Goal: Information Seeking & Learning: Learn about a topic

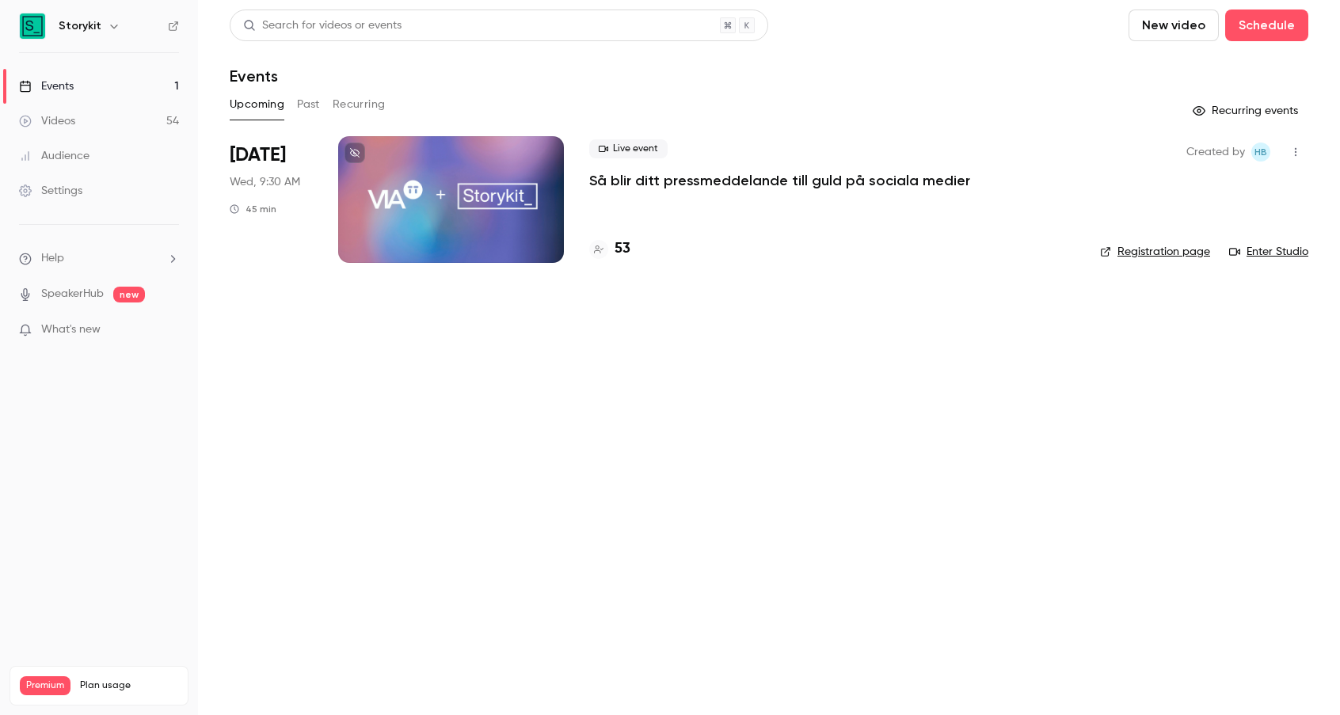
click at [615, 179] on p "Så blir ditt pressmeddelande till guld på sociala medier" at bounding box center [779, 180] width 381 height 19
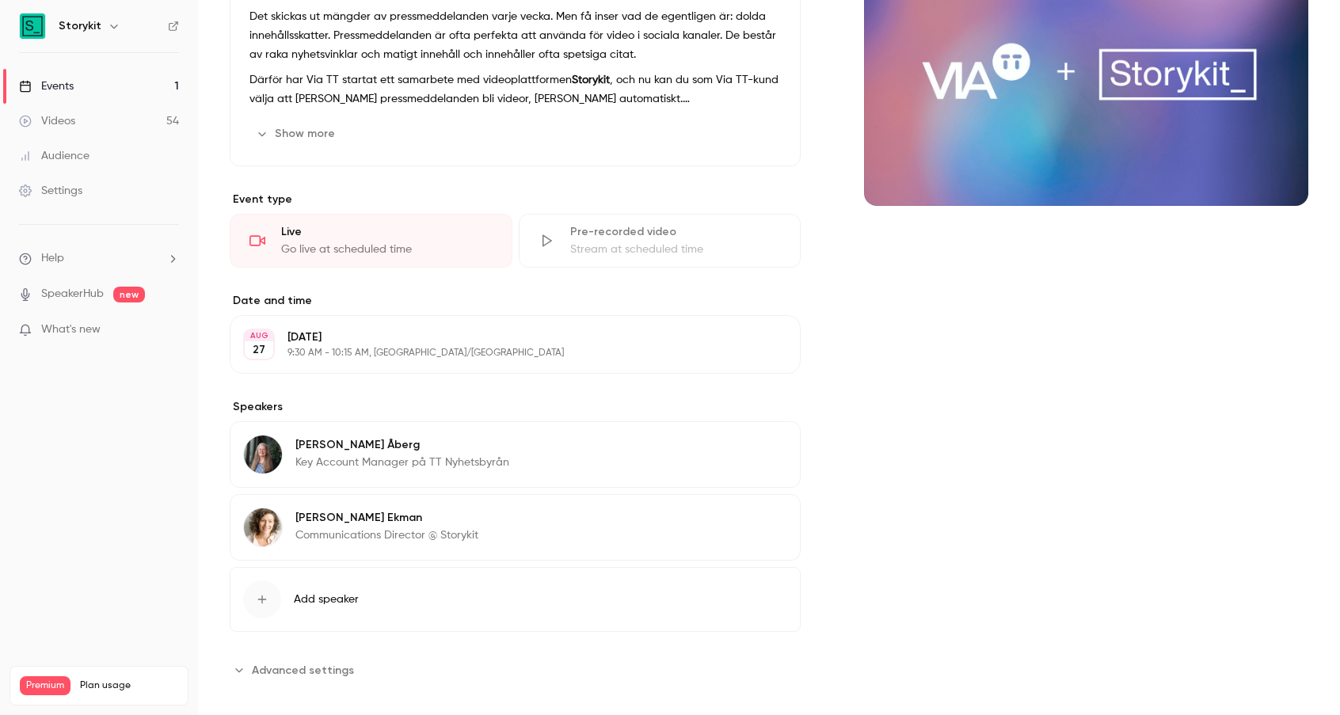
scroll to position [189, 0]
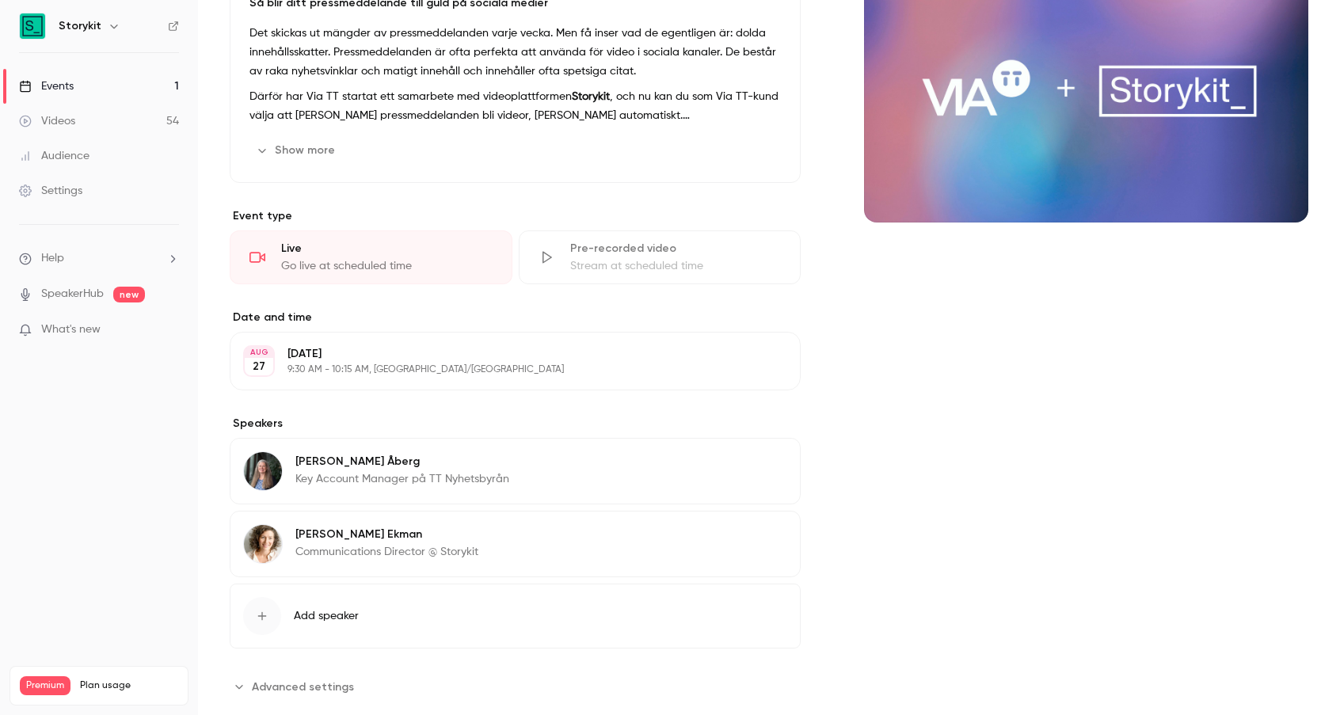
click at [322, 532] on p "[PERSON_NAME]" at bounding box center [386, 535] width 183 height 16
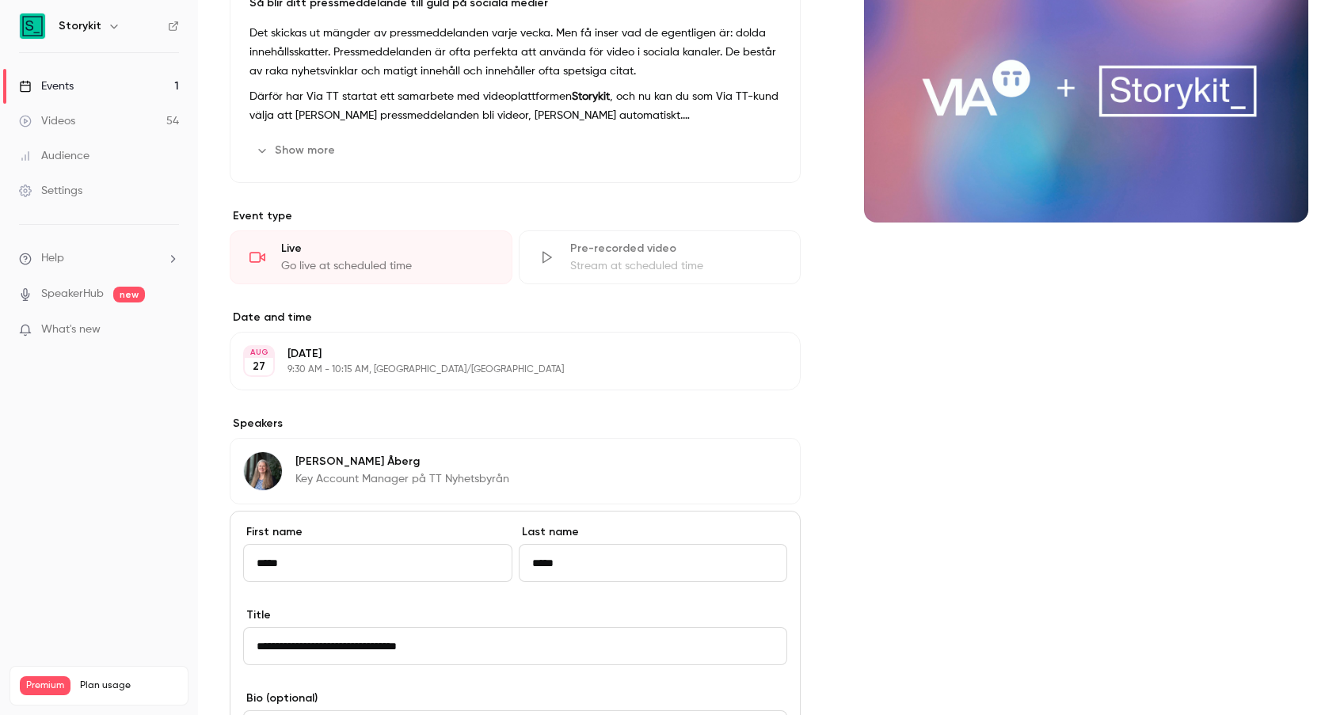
click at [972, 533] on div "Cover image" at bounding box center [1086, 522] width 444 height 1138
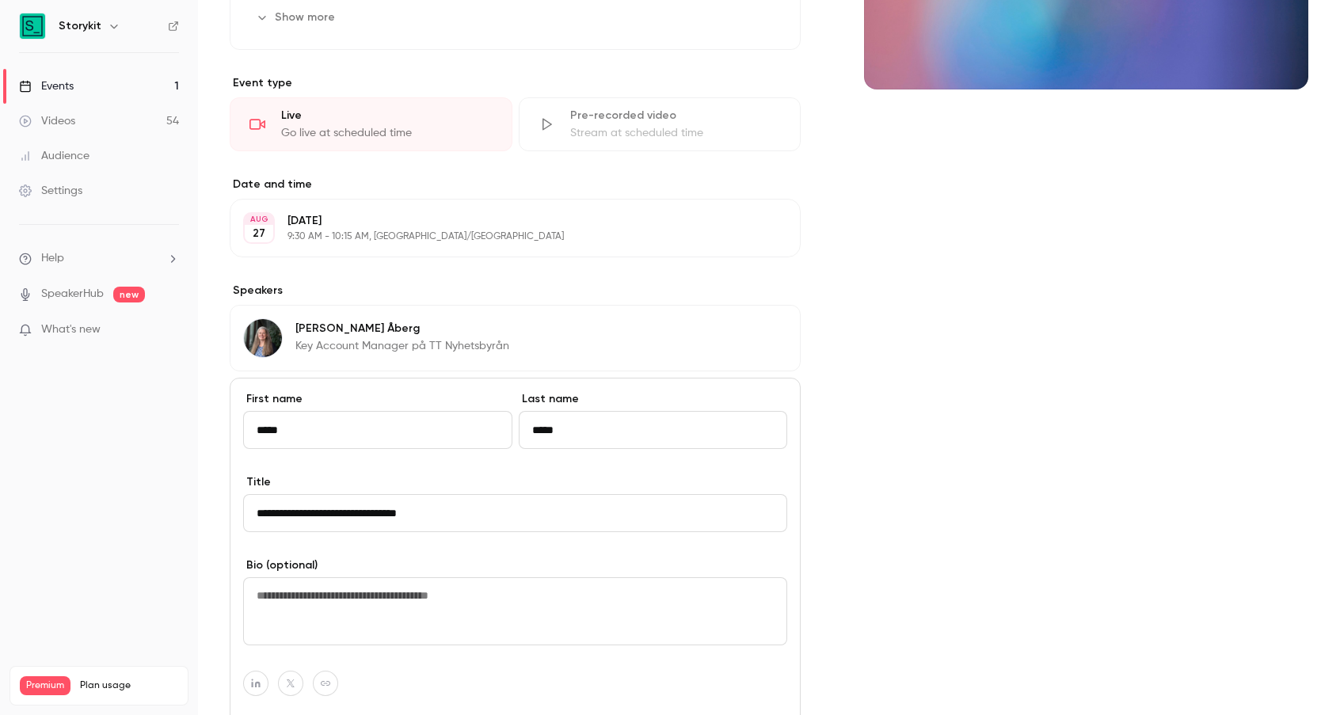
scroll to position [613, 0]
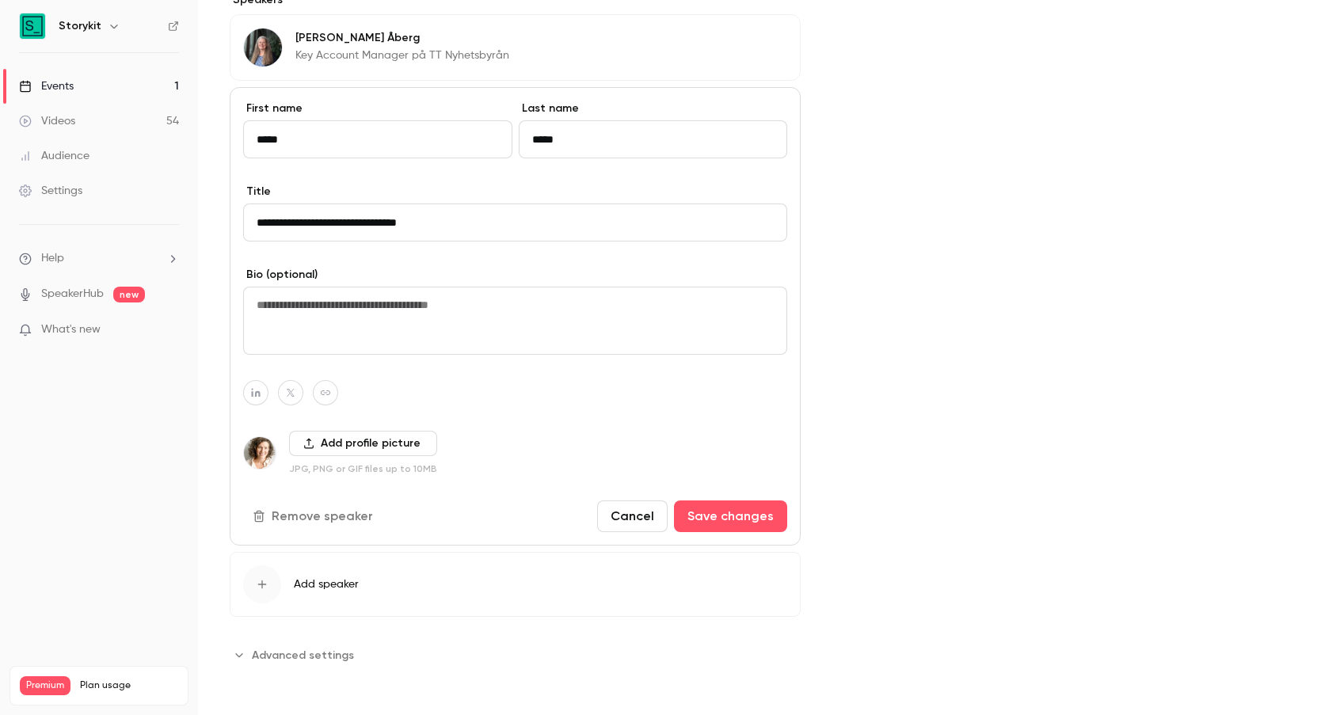
click at [621, 514] on button "Cancel" at bounding box center [632, 517] width 70 height 32
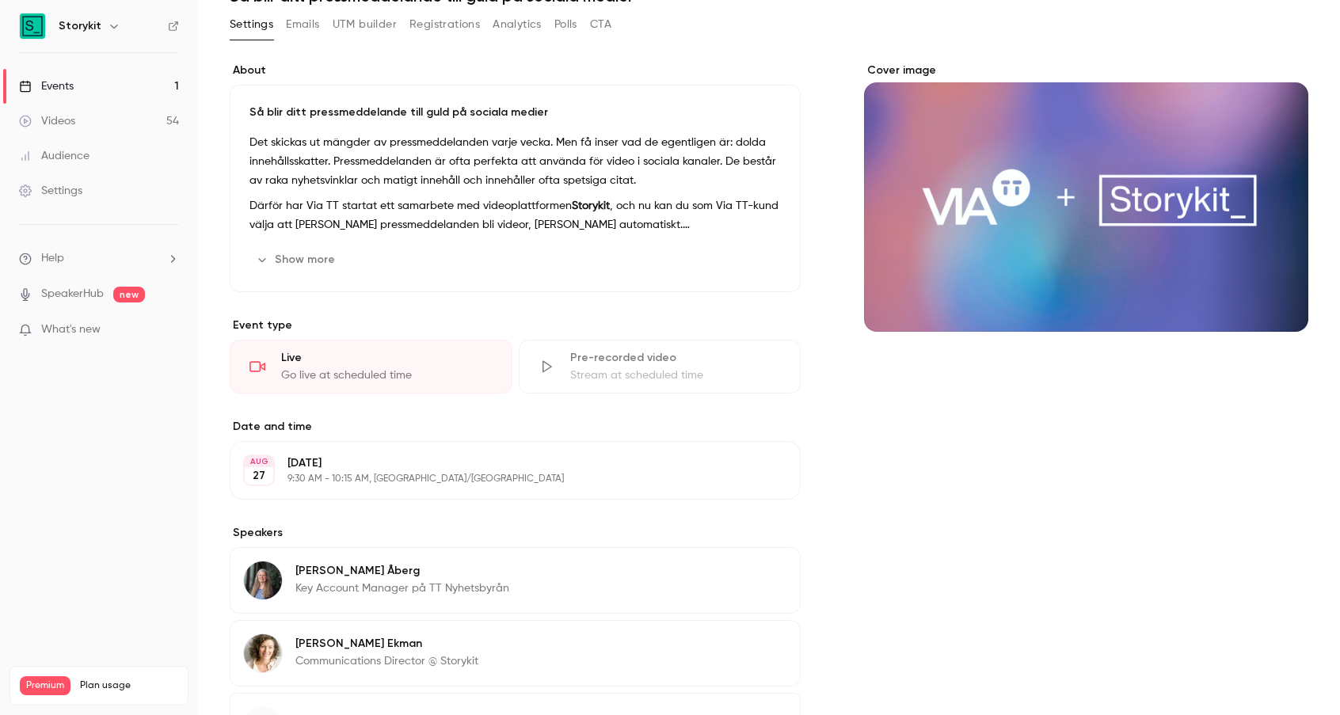
scroll to position [0, 0]
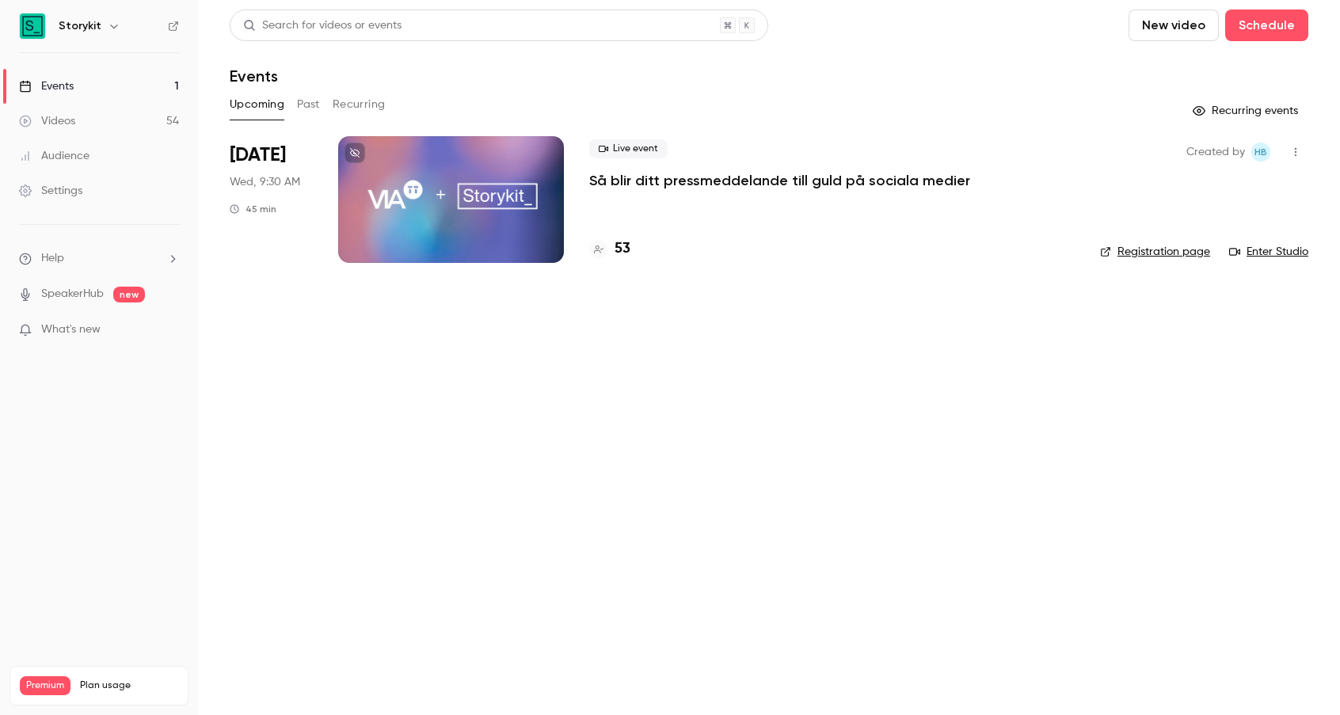
click at [1270, 253] on link "Enter Studio" at bounding box center [1268, 252] width 79 height 16
click at [772, 459] on main "Search for videos or events New video Schedule Events Upcoming Past Recurring R…" at bounding box center [769, 357] width 1142 height 715
click at [645, 174] on p "Så blir ditt pressmeddelande till guld på sociala medier" at bounding box center [779, 180] width 381 height 19
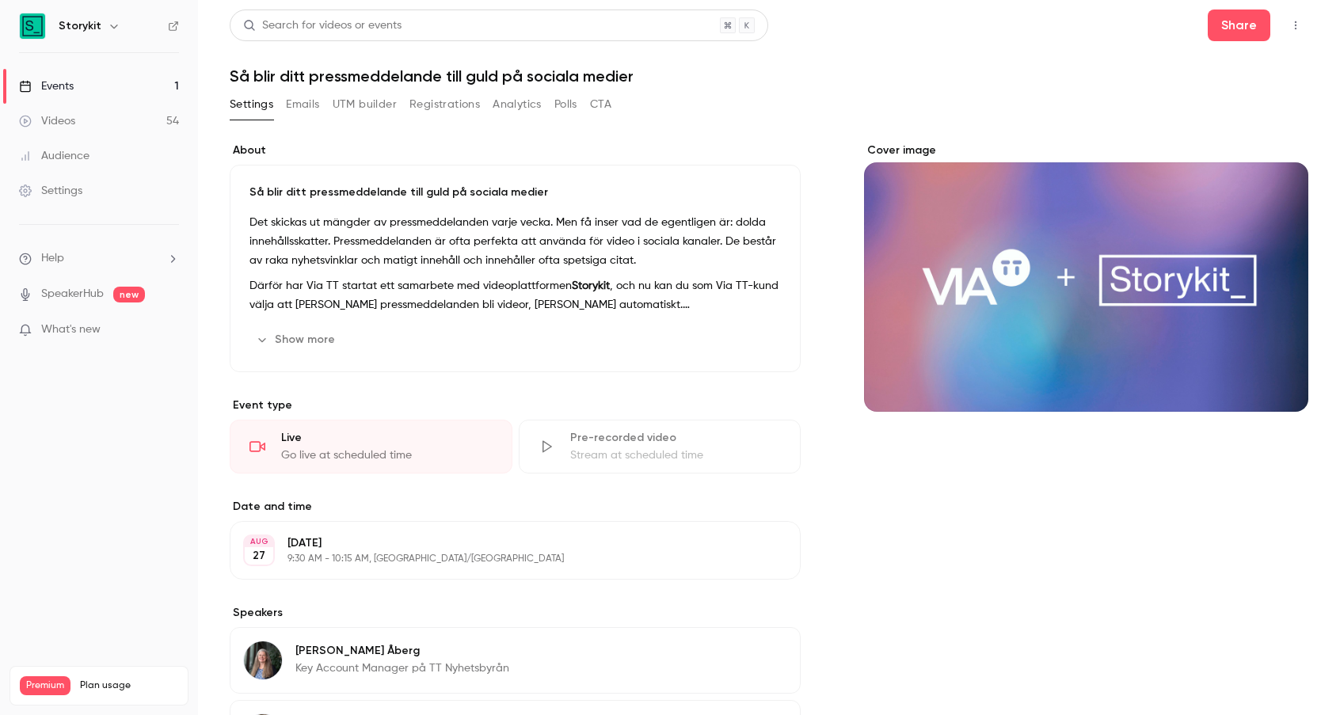
click at [63, 89] on div "Events" at bounding box center [46, 86] width 55 height 16
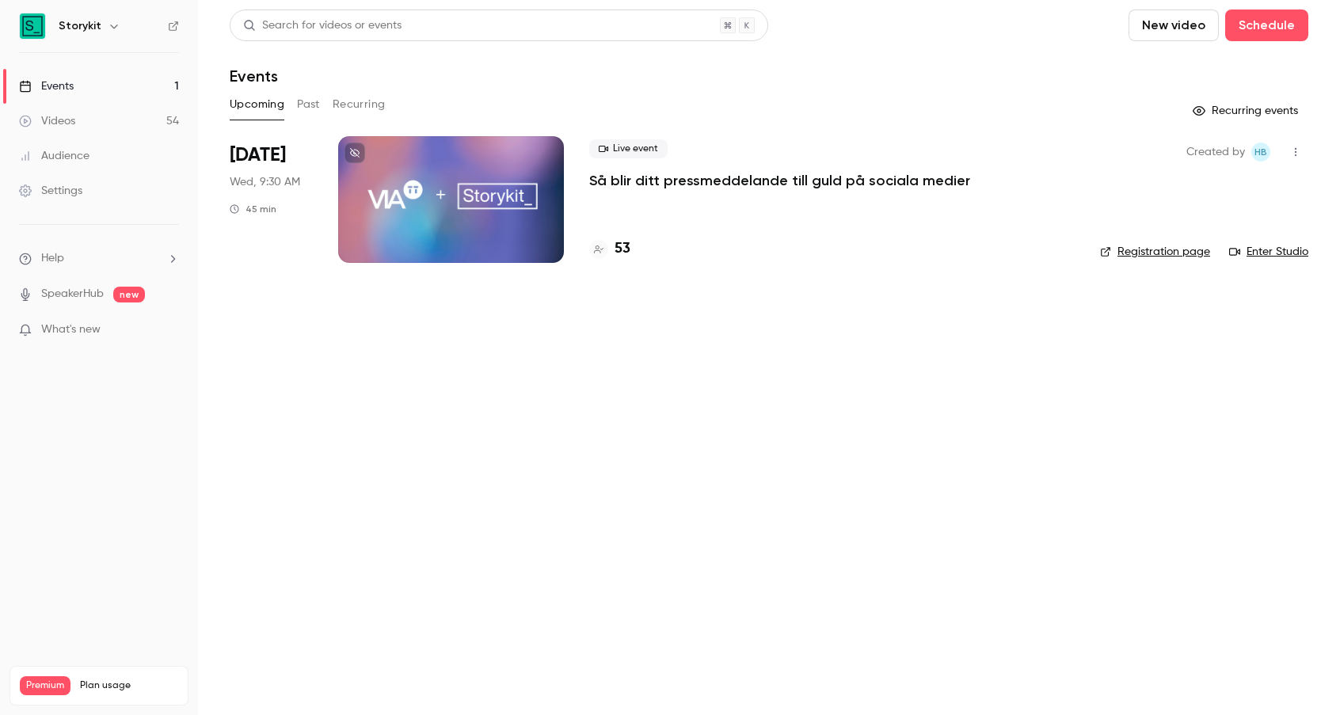
click at [312, 104] on button "Past" at bounding box center [308, 104] width 23 height 25
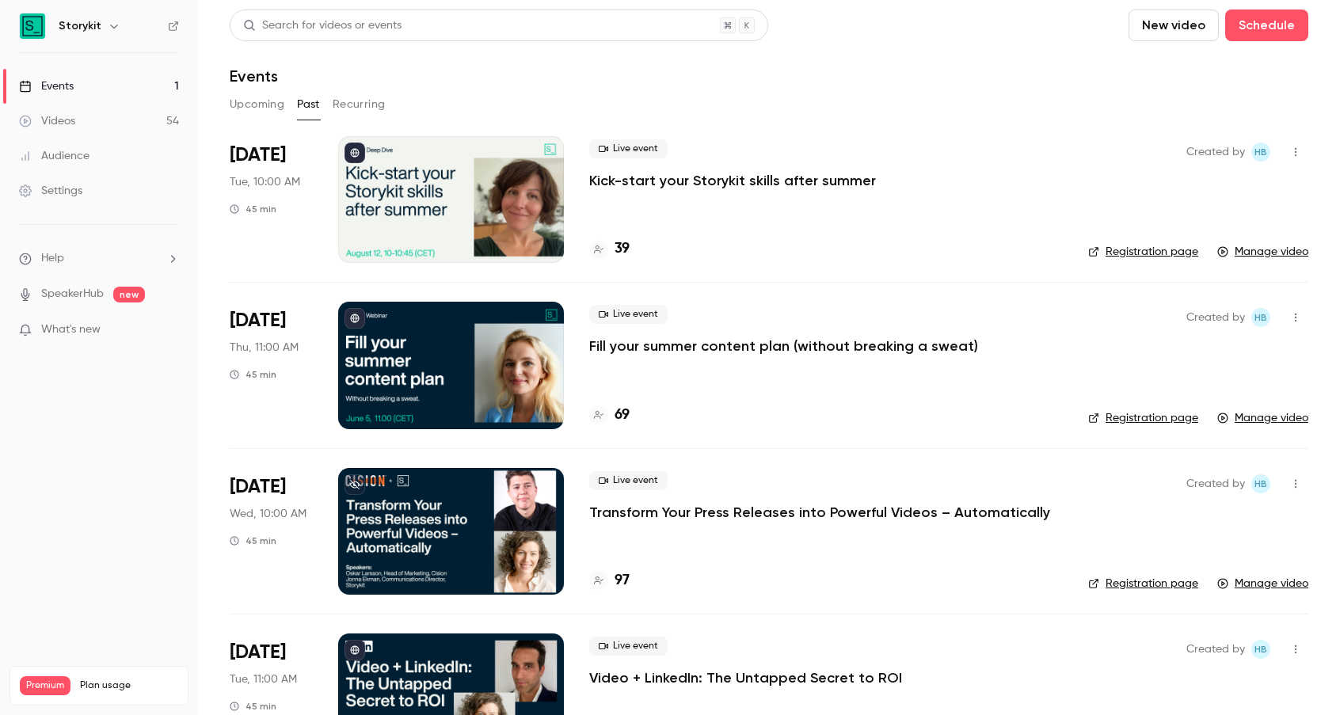
click at [108, 25] on icon "button" at bounding box center [114, 26] width 13 height 13
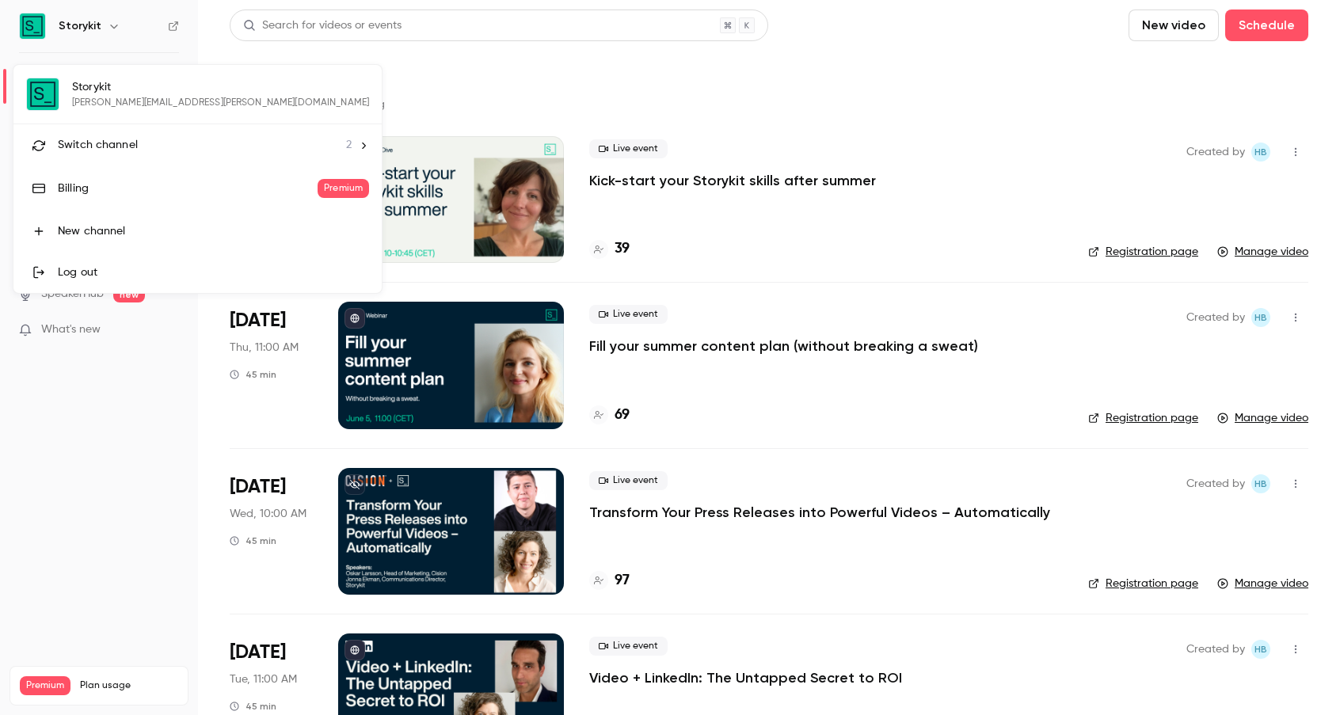
click at [230, 137] on li "Switch channel 2" at bounding box center [197, 145] width 368 height 42
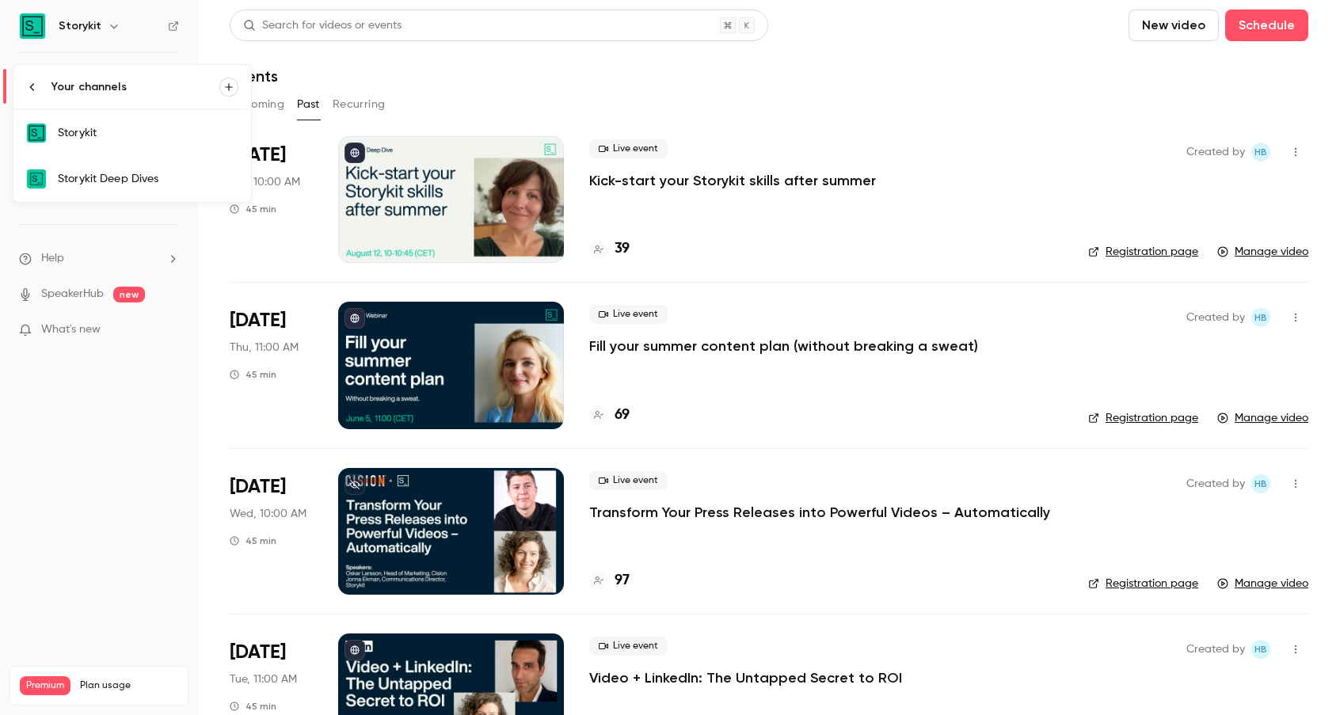
click at [207, 181] on div "Storykit Deep Dives" at bounding box center [148, 179] width 181 height 16
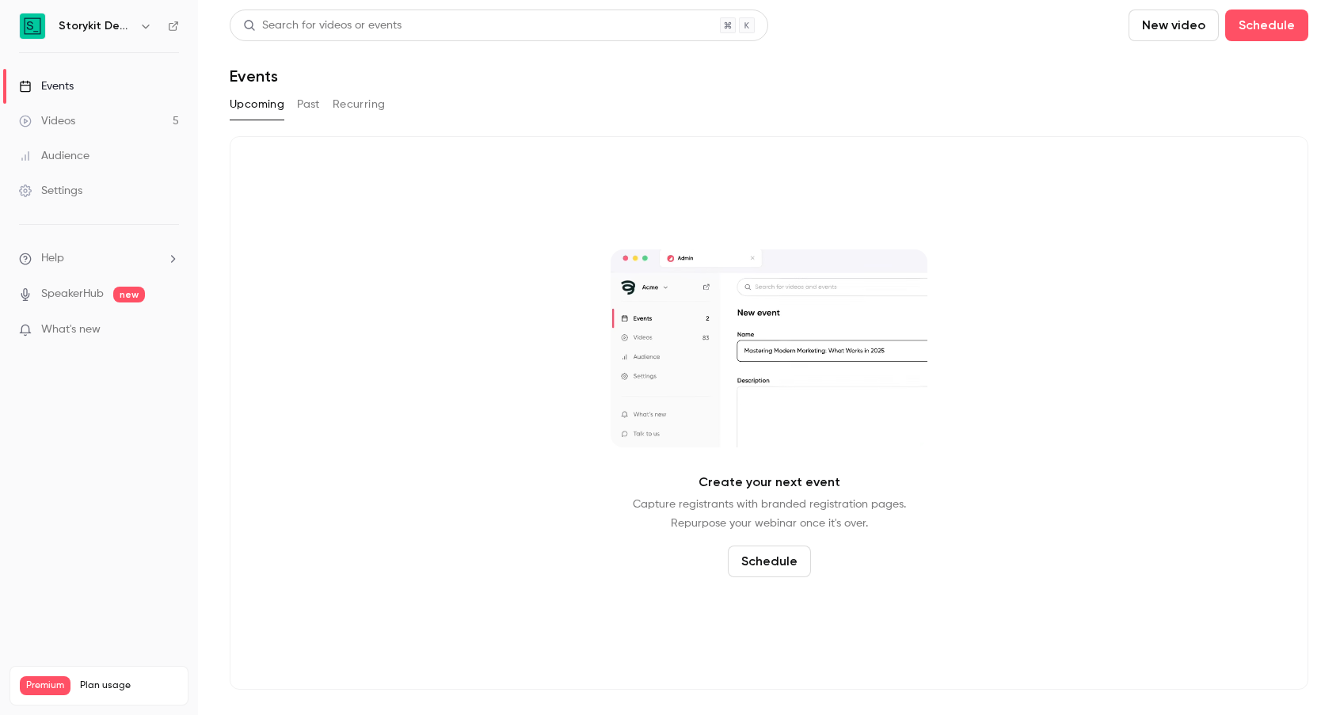
click at [306, 105] on button "Past" at bounding box center [308, 104] width 23 height 25
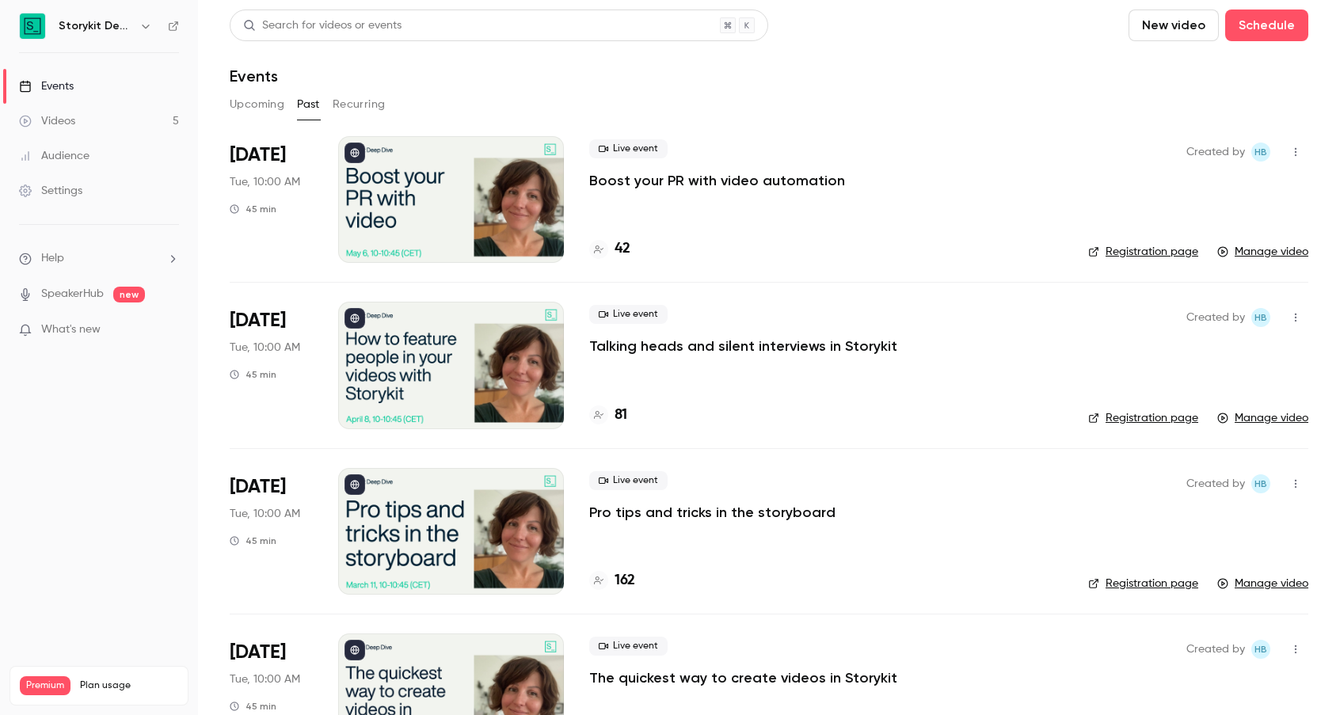
click at [680, 185] on p "Boost your PR with video automation" at bounding box center [717, 180] width 256 height 19
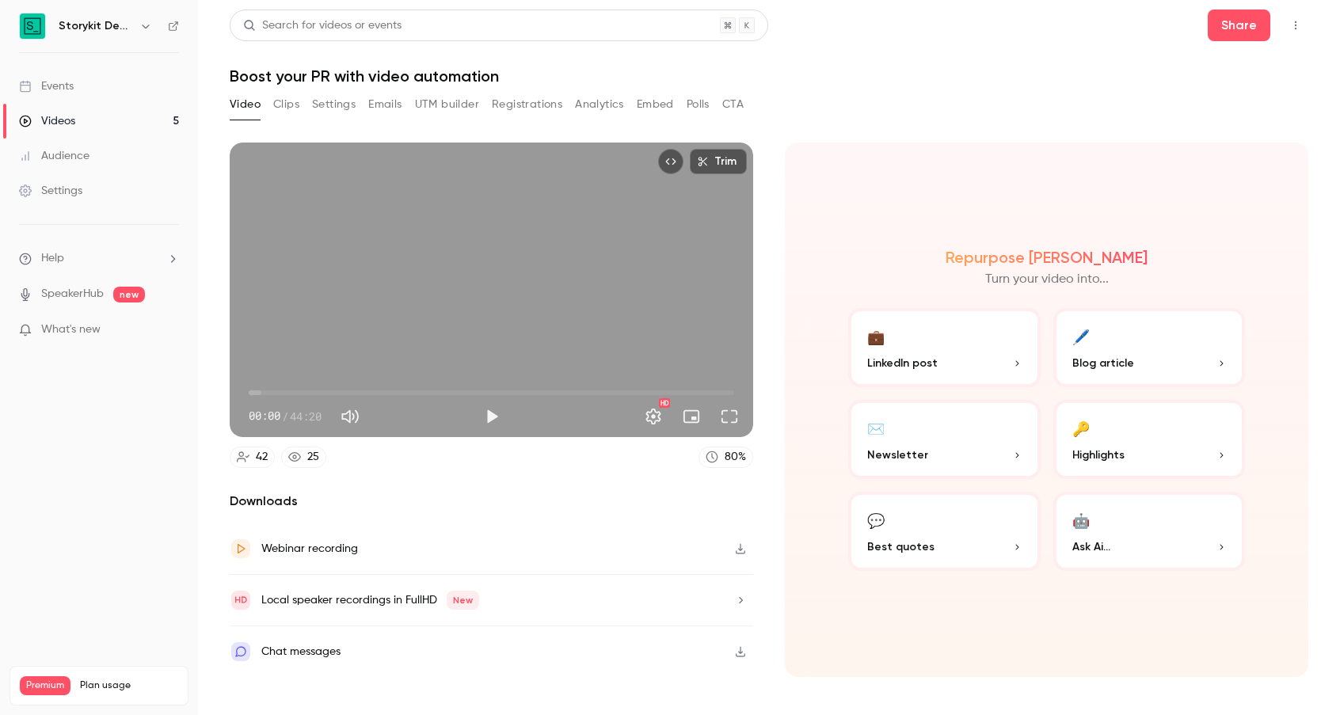
click at [287, 109] on button "Clips" at bounding box center [286, 104] width 26 height 25
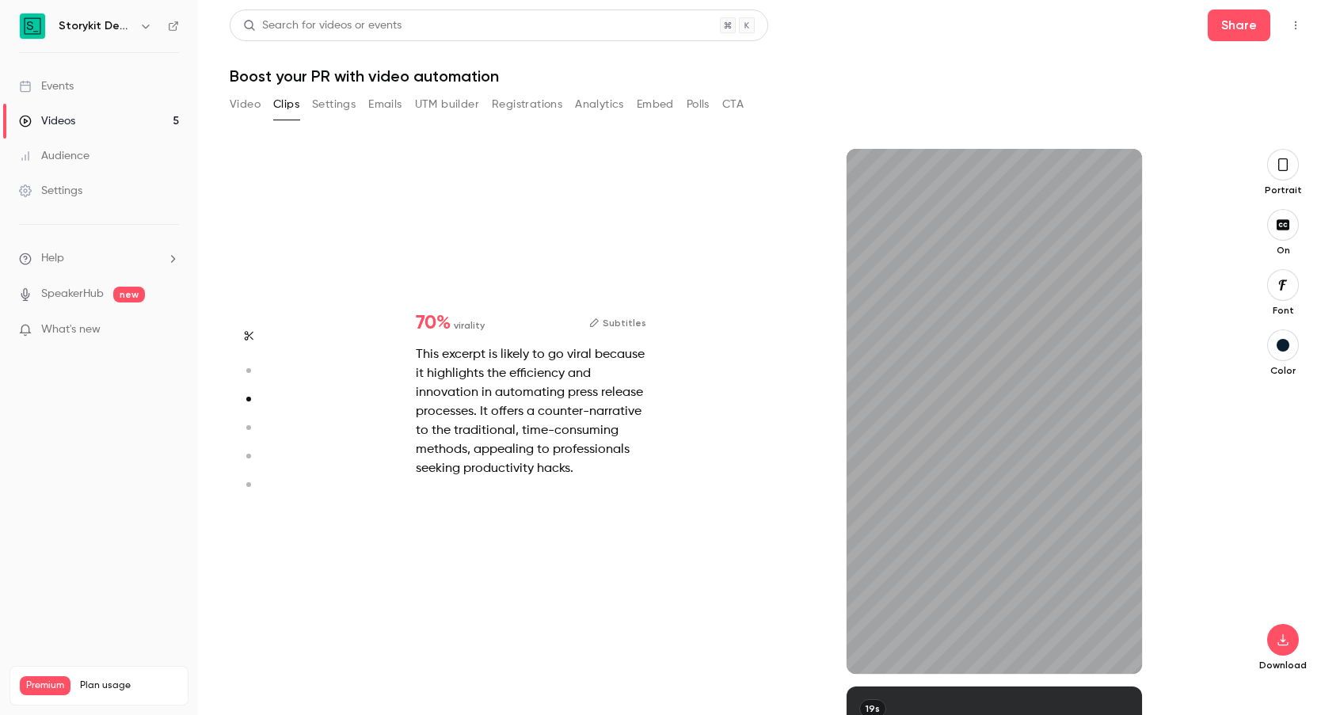
scroll to position [1075, 0]
type input "*"
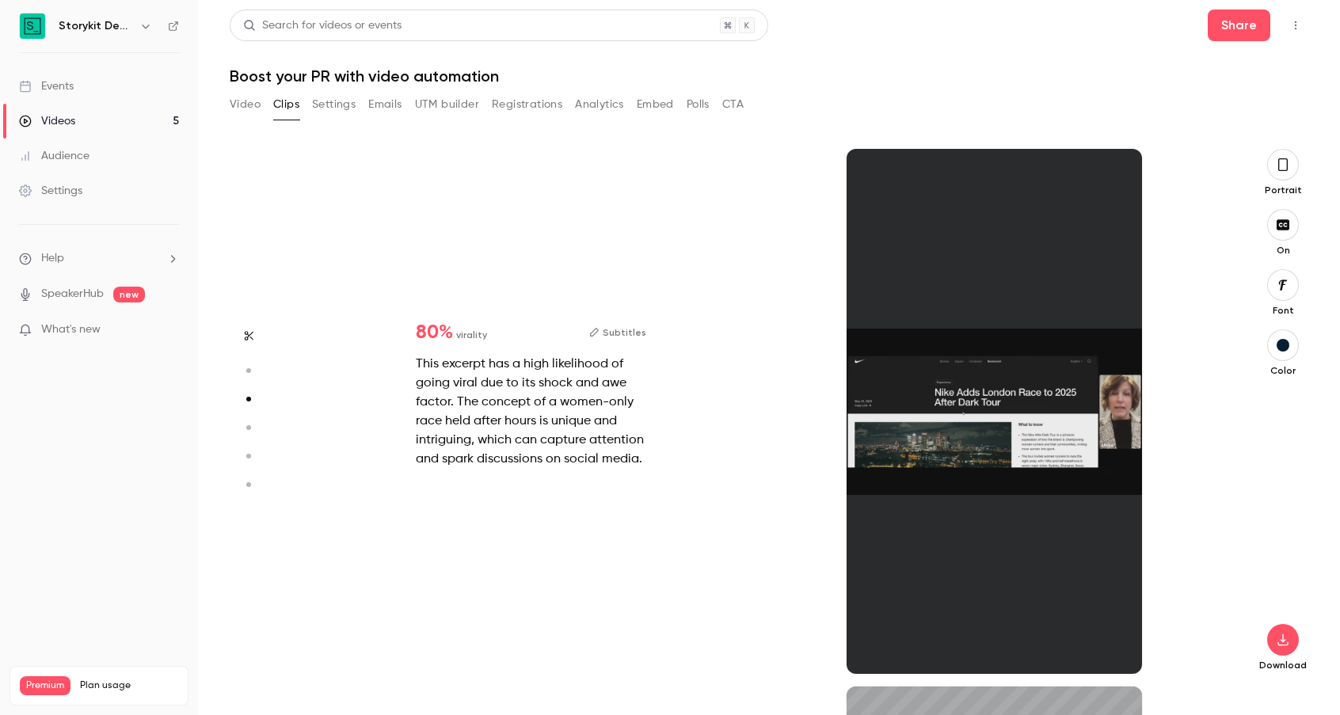
type input "*"
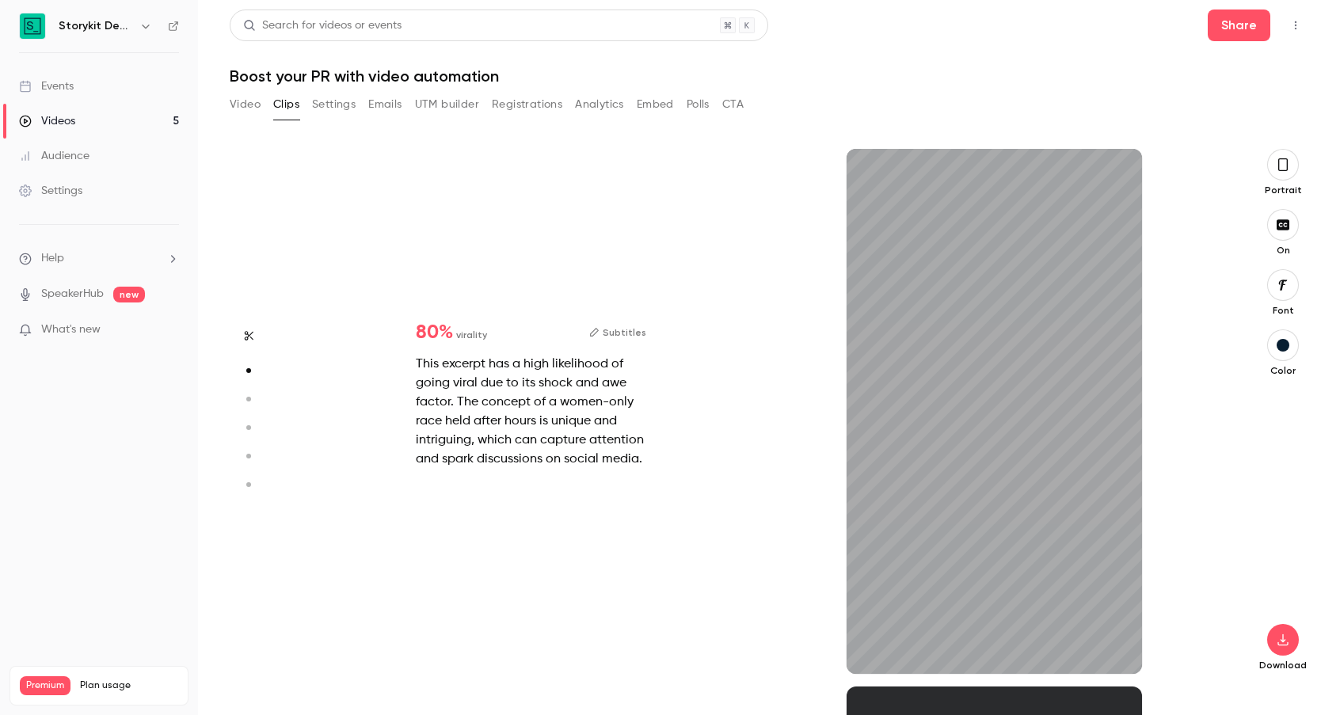
scroll to position [0, 0]
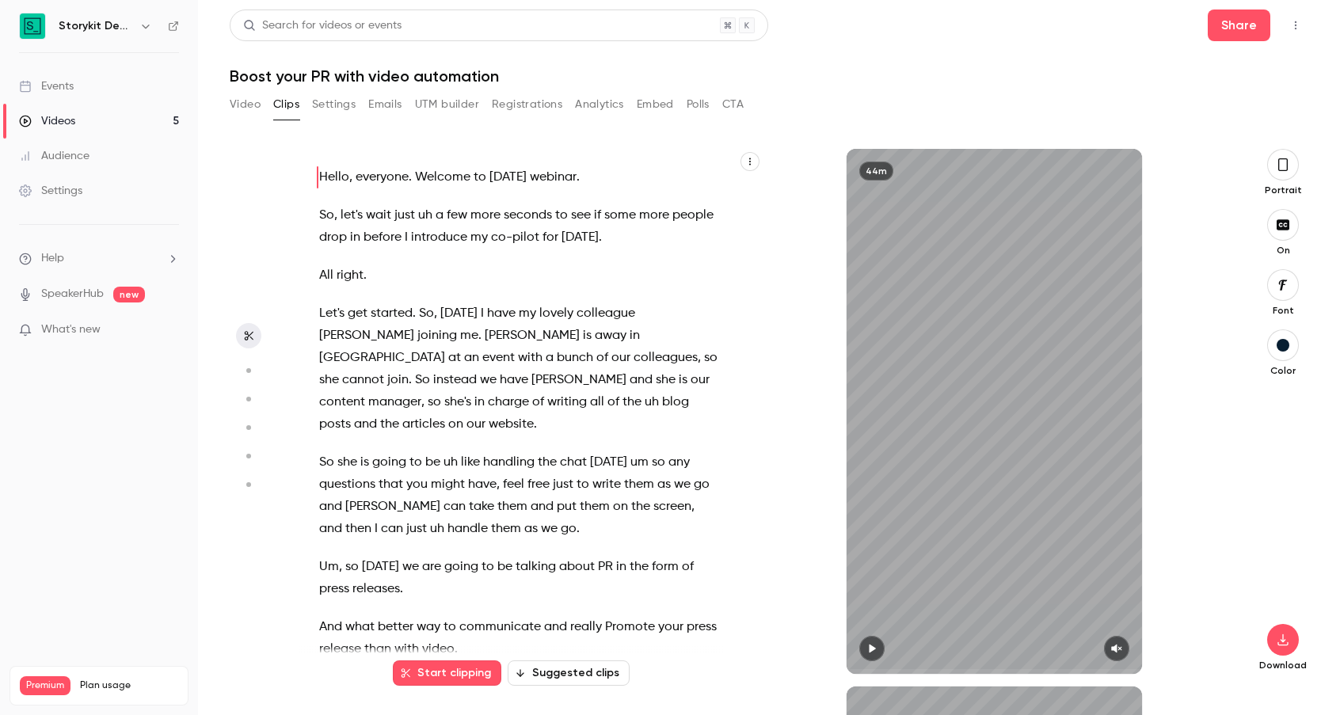
click at [343, 105] on button "Settings" at bounding box center [334, 104] width 44 height 25
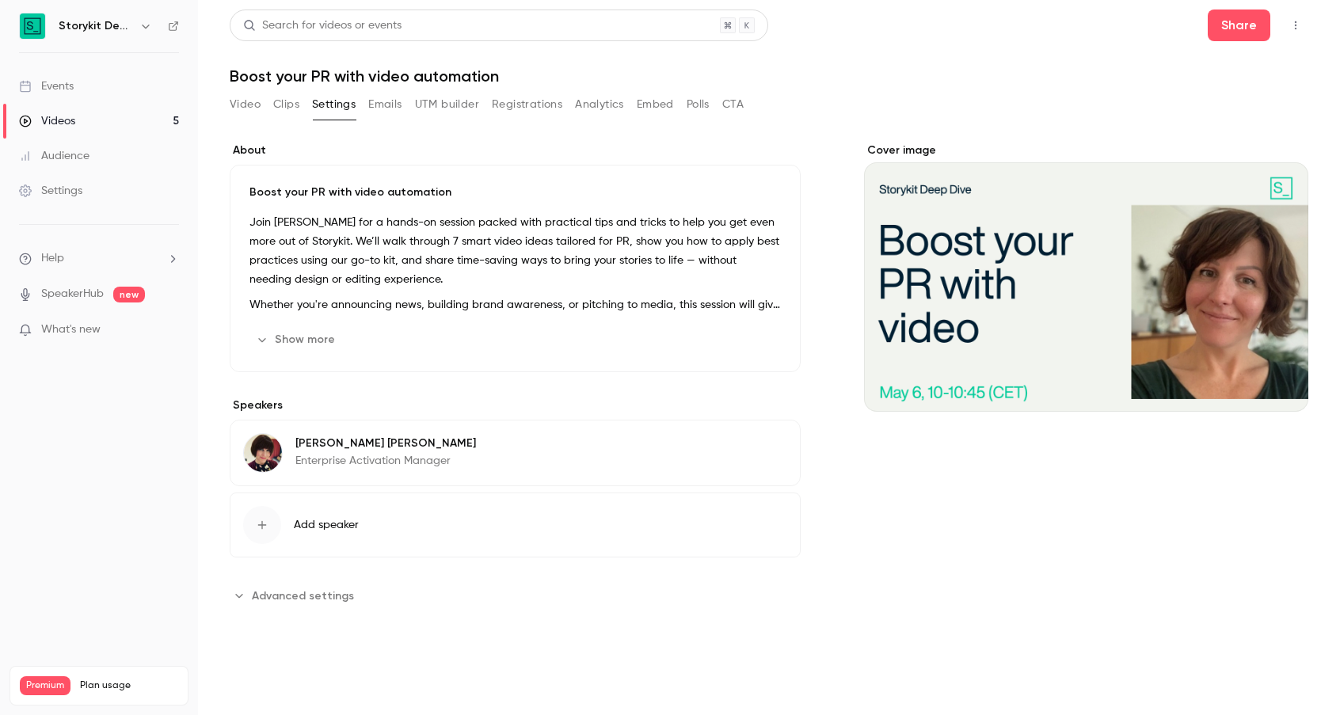
click at [281, 215] on p "Join [PERSON_NAME] for a hands-on session packed with practical tips and tricks…" at bounding box center [514, 251] width 531 height 76
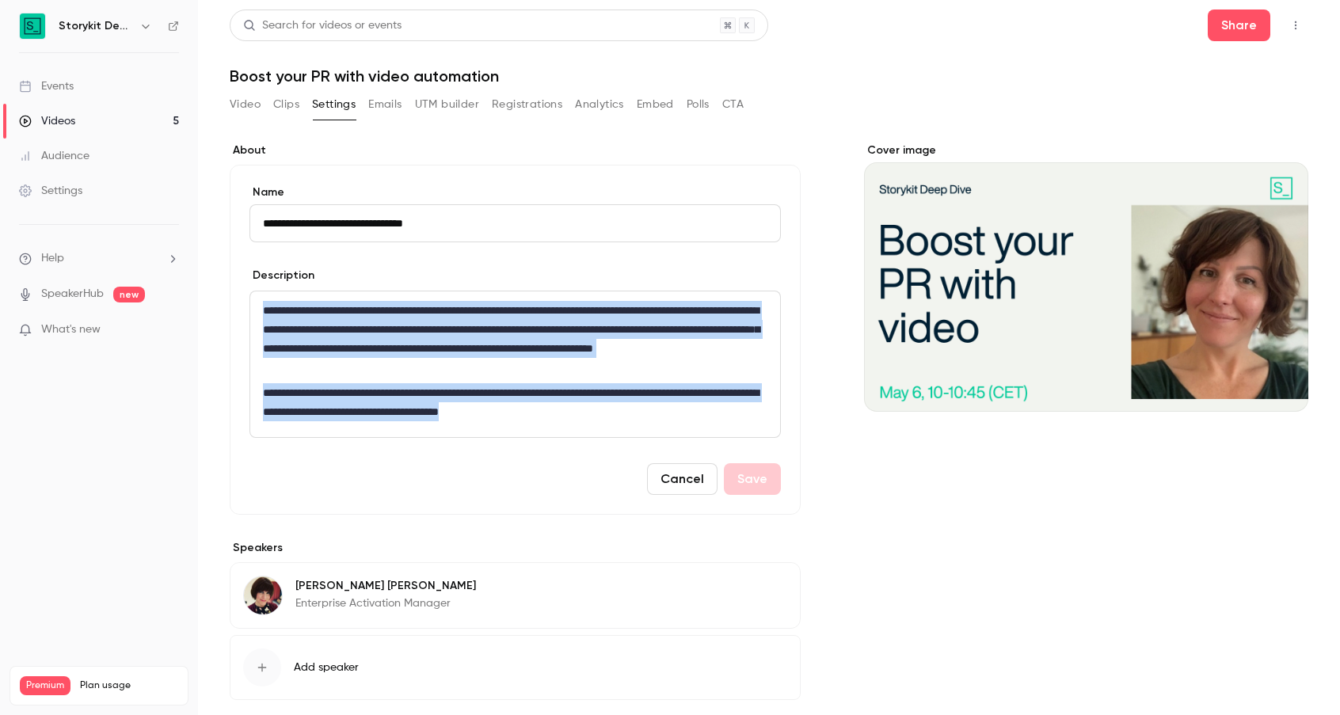
drag, startPoint x: 633, startPoint y: 411, endPoint x: 241, endPoint y: 292, distance: 409.6
click at [241, 292] on div "**********" at bounding box center [515, 340] width 571 height 350
copy div "**********"
